Goal: Find specific page/section: Find specific page/section

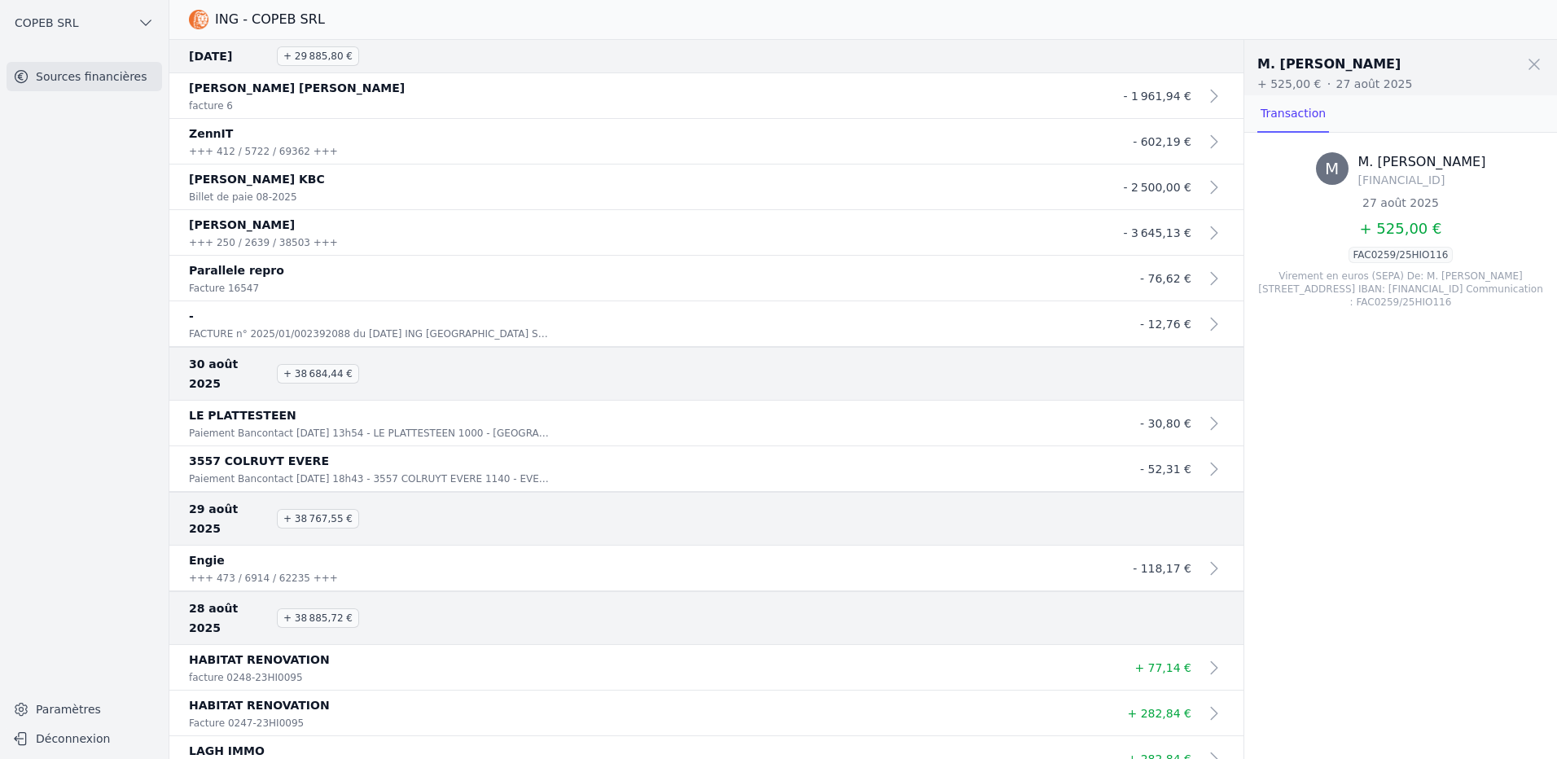
click at [1545, 68] on span at bounding box center [1534, 64] width 36 height 36
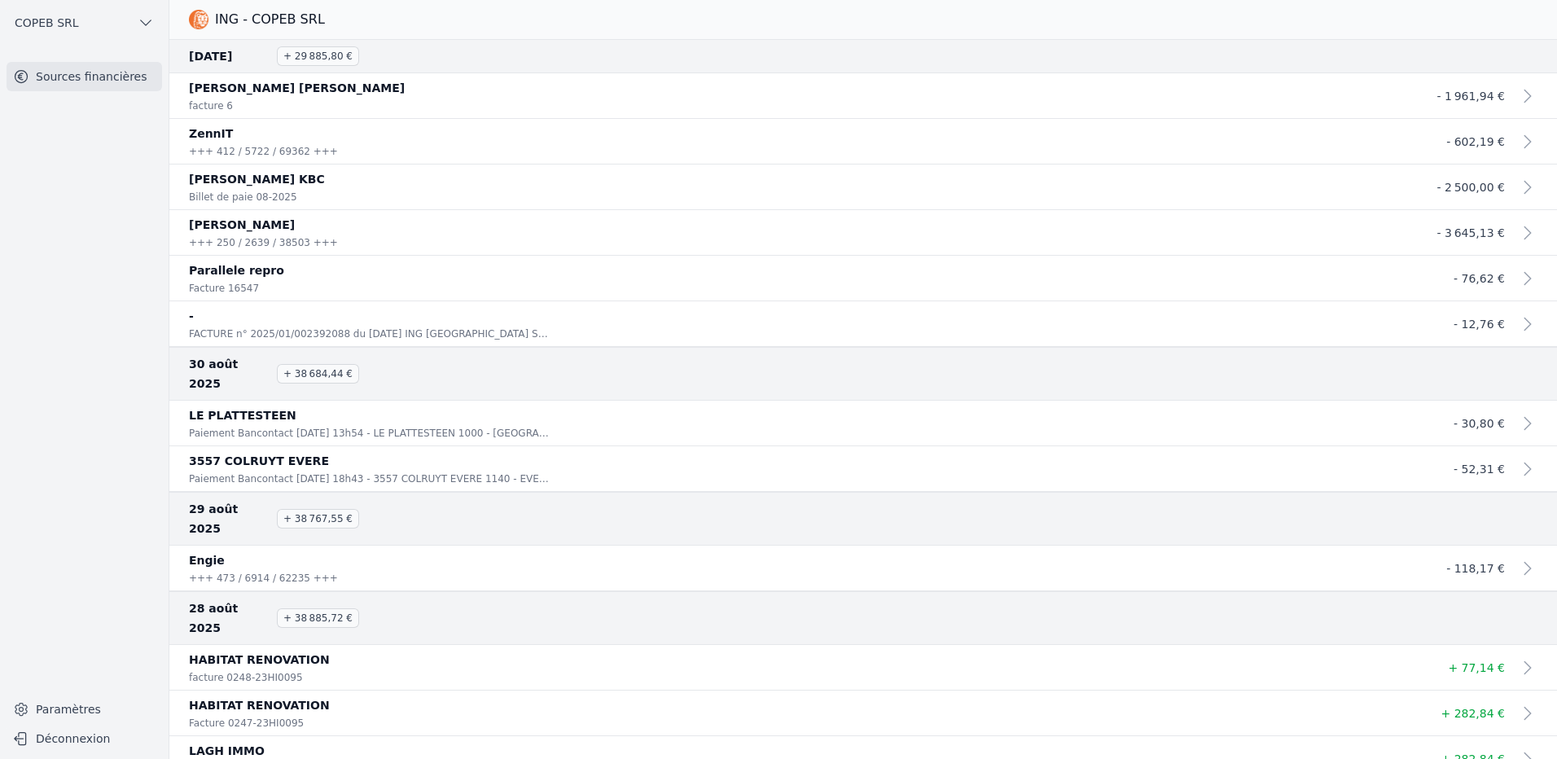
click at [266, 24] on h3 "ING - COPEB SRL" at bounding box center [270, 20] width 110 height 20
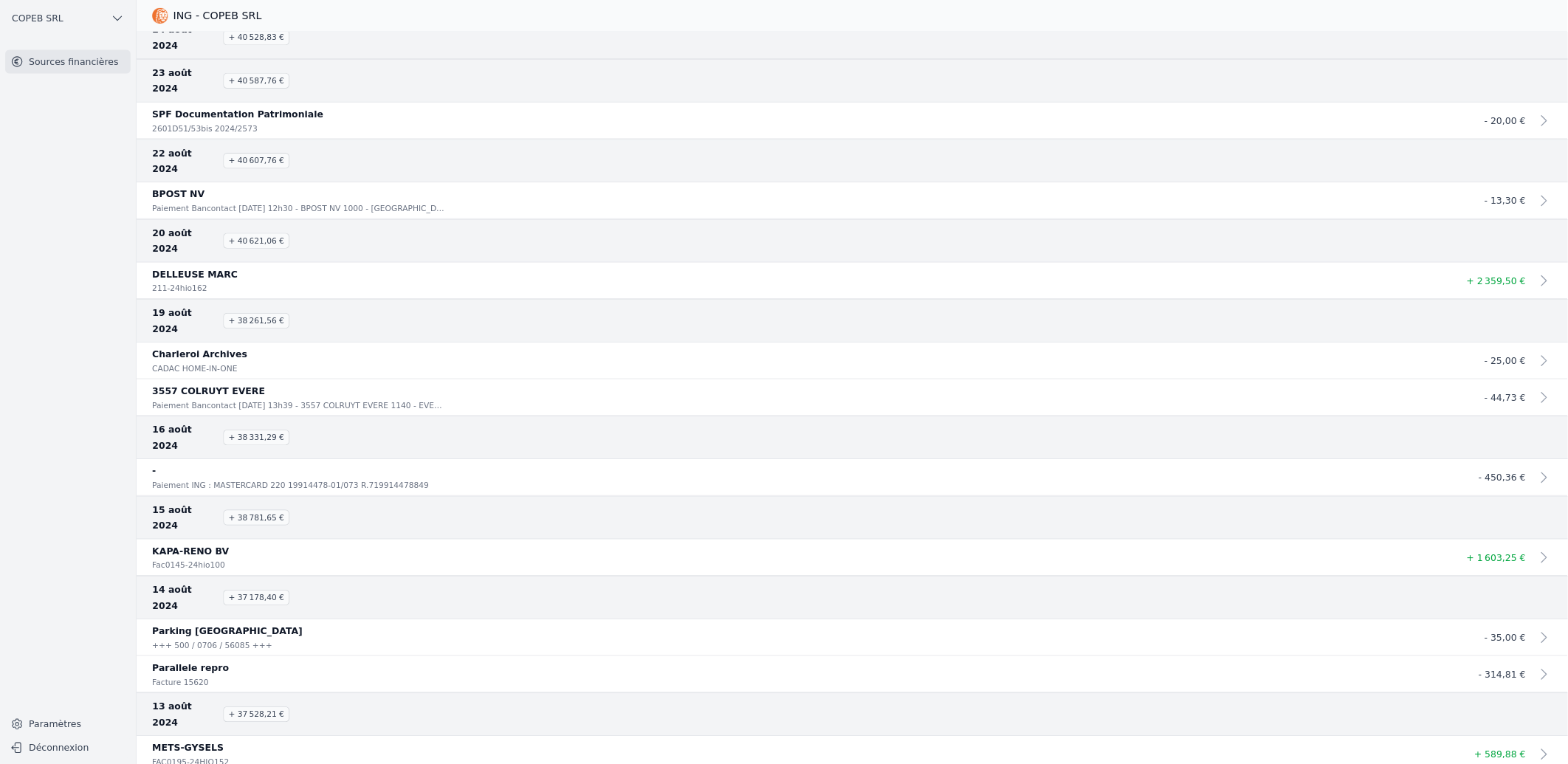
scroll to position [50490, 0]
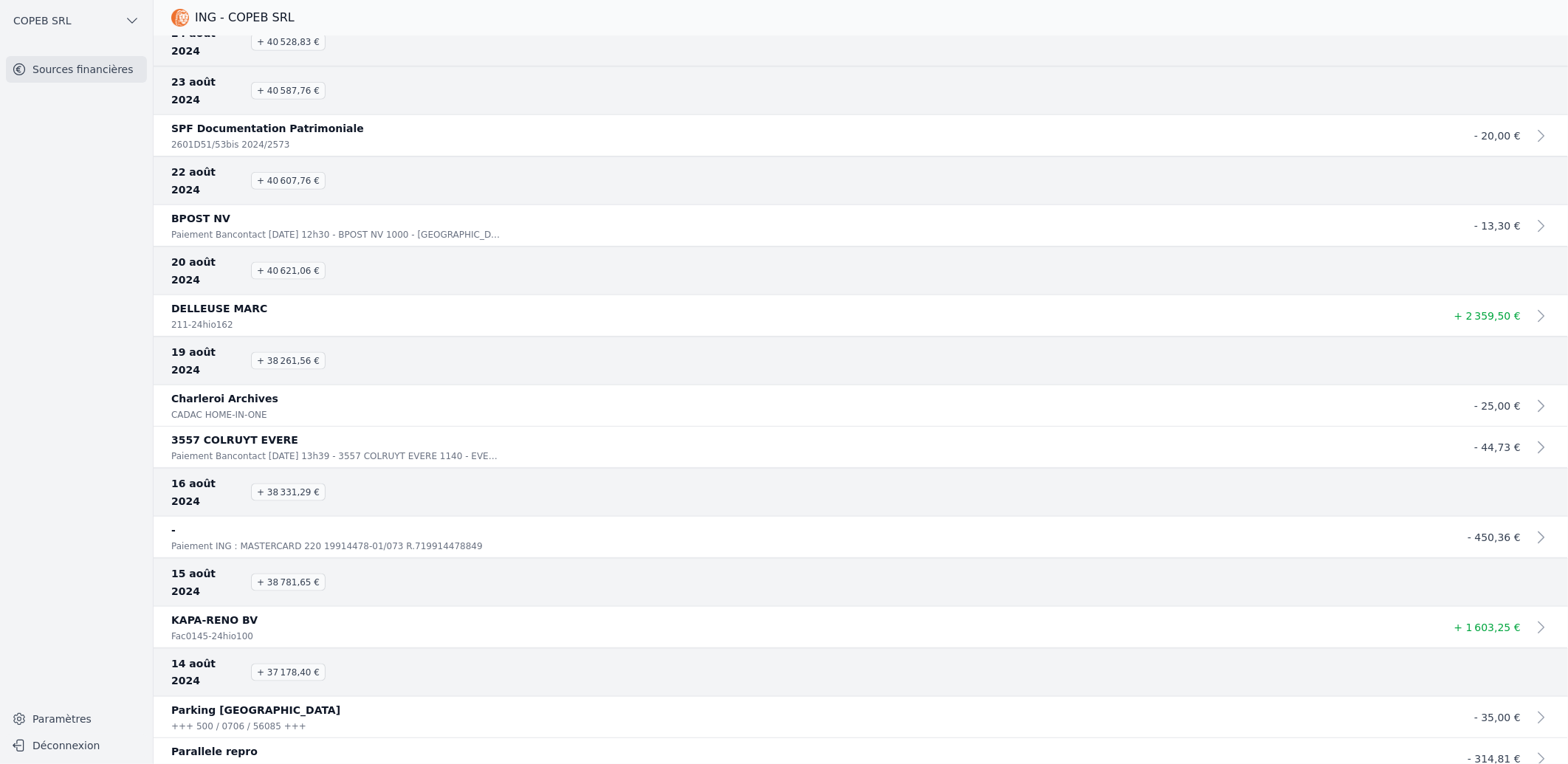
click at [484, 300] on p "DELLEUSE MARC" at bounding box center [801, 309] width 1261 height 18
